Goal: Task Accomplishment & Management: Manage account settings

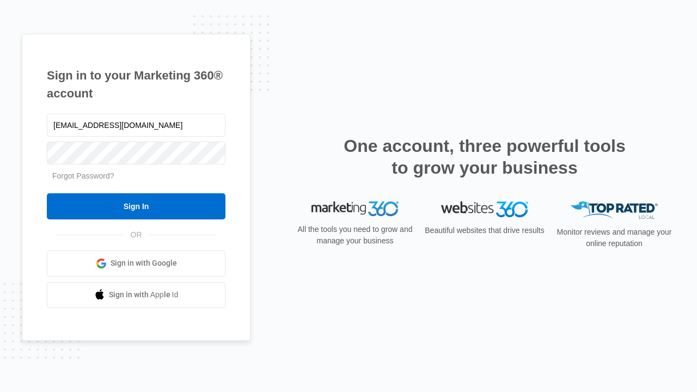
type input "[EMAIL_ADDRESS][DOMAIN_NAME]"
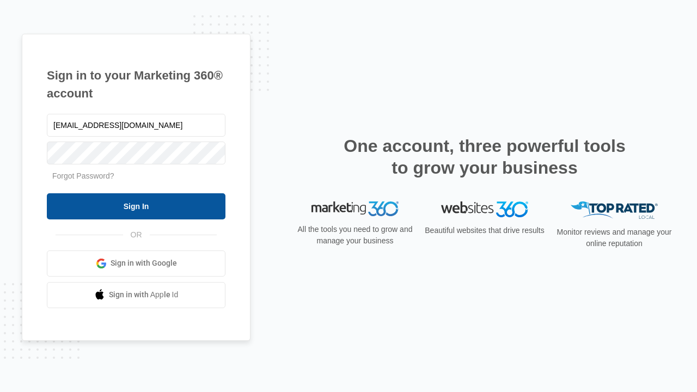
click at [136, 206] on input "Sign In" at bounding box center [136, 206] width 179 height 26
